Goal: Task Accomplishment & Management: Use online tool/utility

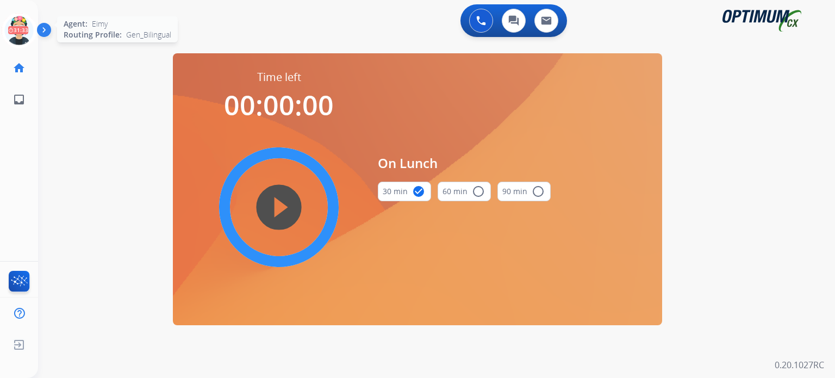
click at [14, 33] on icon at bounding box center [19, 30] width 35 height 35
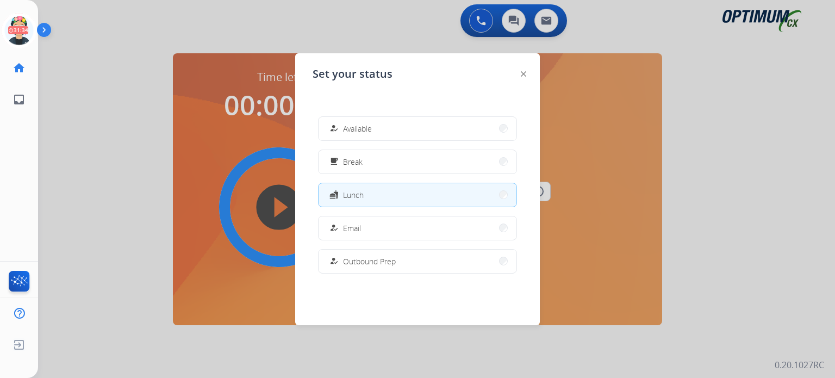
scroll to position [271, 0]
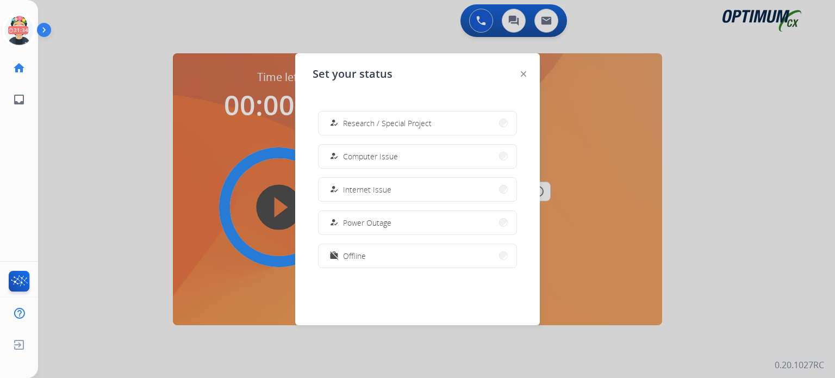
click at [426, 136] on div "how_to_reg Available free_breakfast Break fastfood Lunch how_to_reg Email how_t…" at bounding box center [418, 195] width 210 height 174
click at [413, 123] on span "Research / Special Project" at bounding box center [387, 122] width 89 height 11
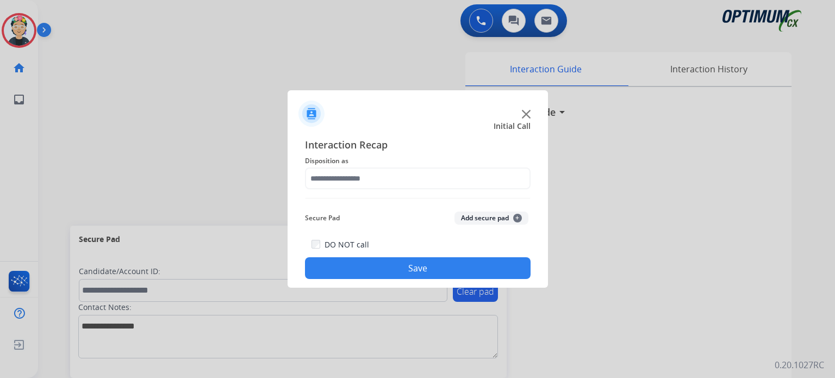
click at [523, 113] on img at bounding box center [526, 114] width 9 height 9
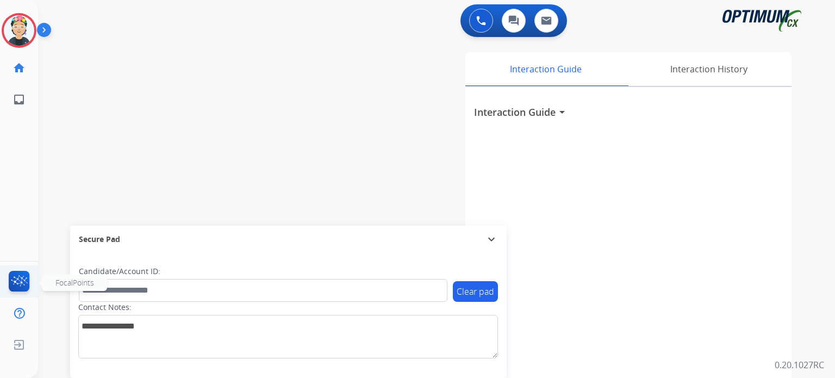
click at [22, 280] on img at bounding box center [20, 283] width 26 height 25
